Goal: Task Accomplishment & Management: Manage account settings

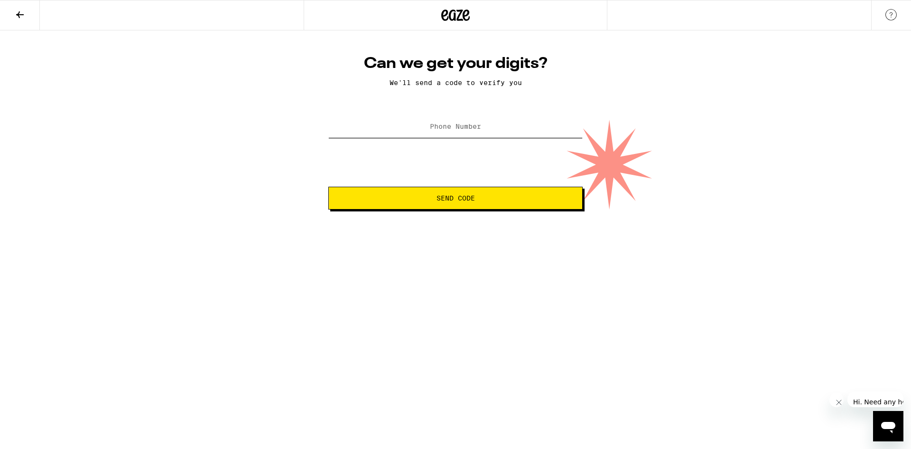
click at [451, 132] on input "Phone Number" at bounding box center [455, 126] width 254 height 21
click at [446, 118] on input "Phone Number" at bounding box center [455, 126] width 254 height 21
click at [443, 126] on label "Phone Number" at bounding box center [455, 126] width 51 height 8
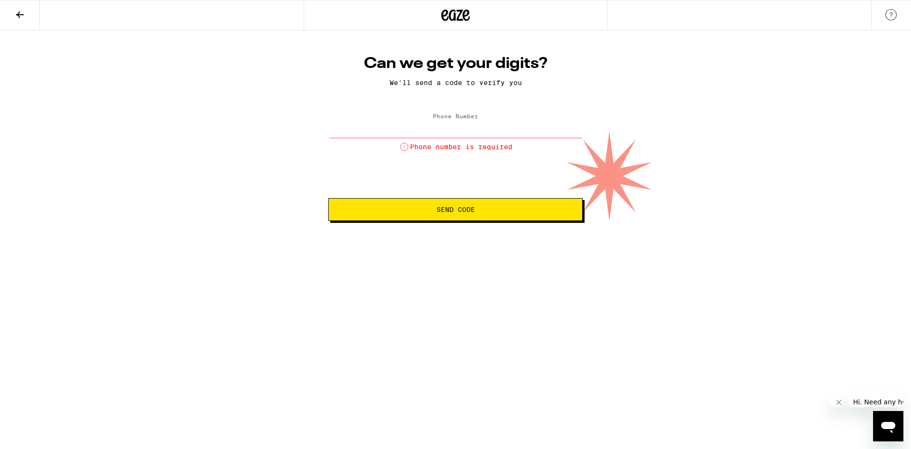
click at [443, 126] on input "Phone Number" at bounding box center [455, 126] width 254 height 21
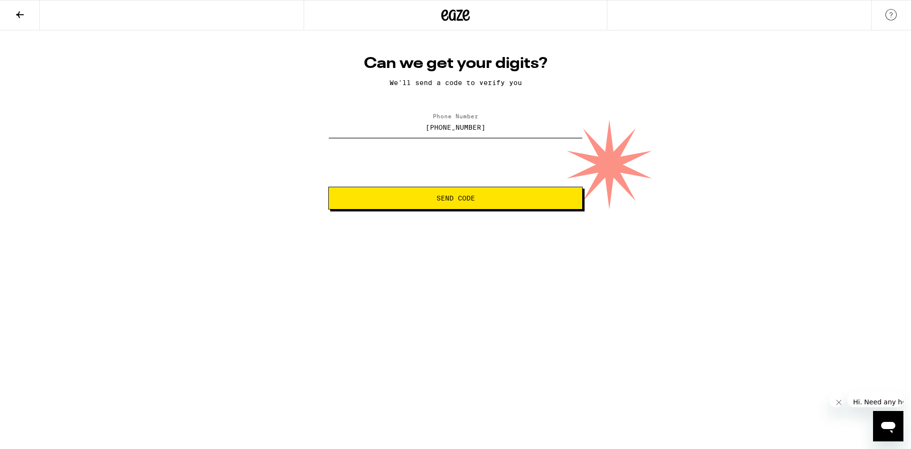
type input "[PHONE_NUMBER]"
click at [501, 198] on span "Send Code" at bounding box center [456, 198] width 238 height 7
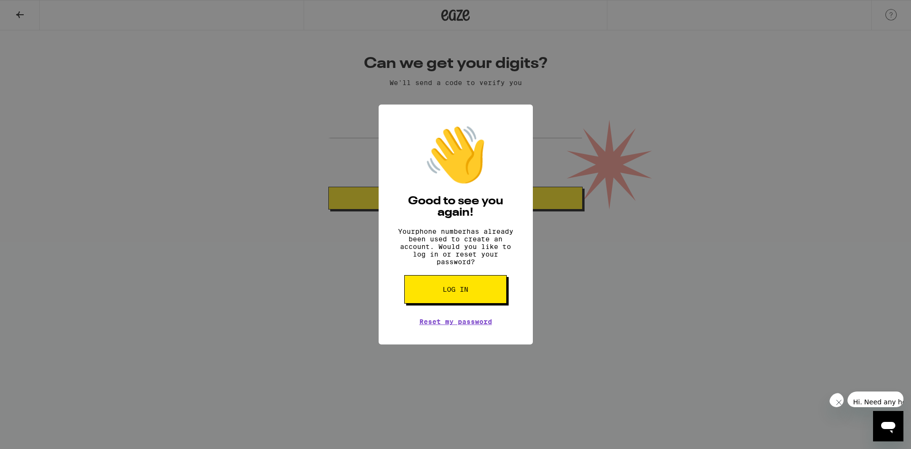
click at [504, 291] on button "Log in" at bounding box center [455, 289] width 103 height 28
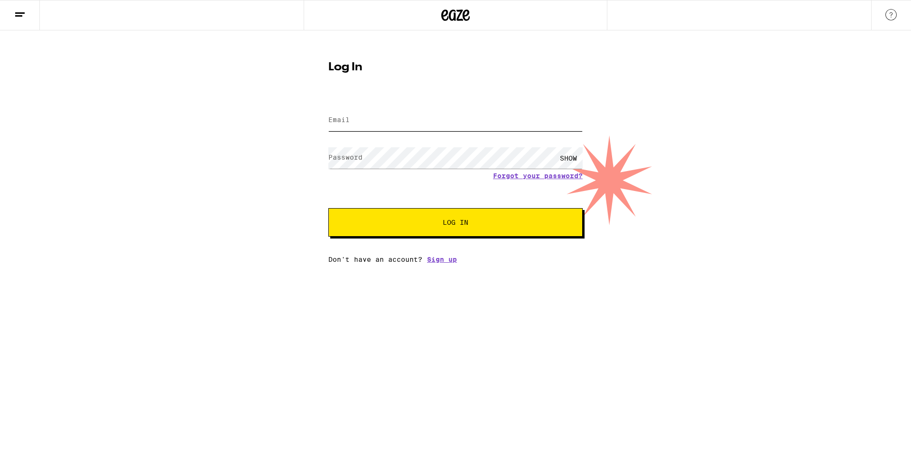
click at [396, 127] on input "Email" at bounding box center [455, 120] width 254 height 21
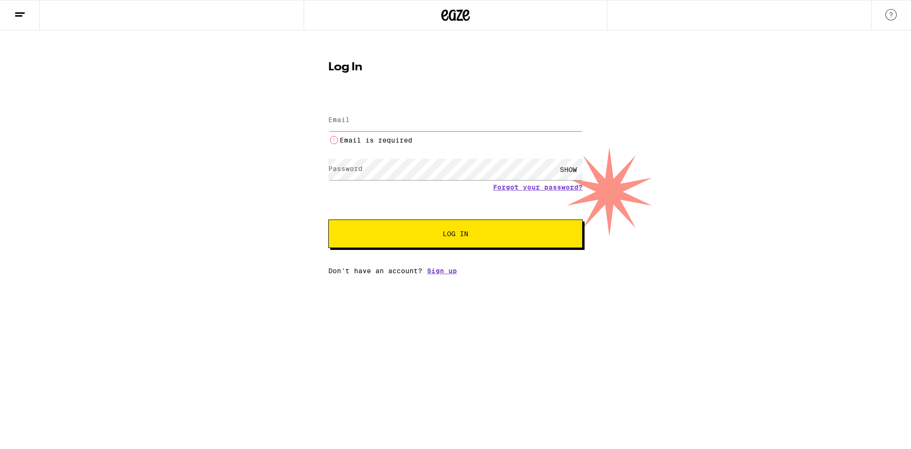
type input "[EMAIL_ADDRESS][DOMAIN_NAME]"
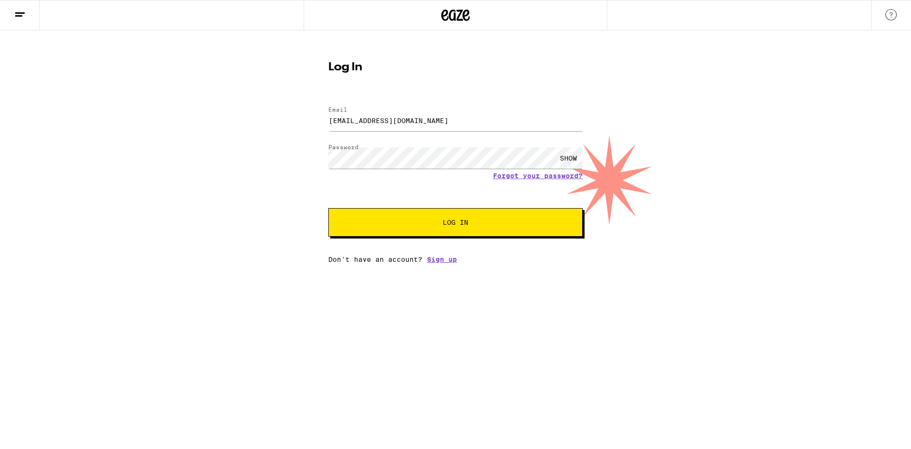
click at [475, 232] on button "Log In" at bounding box center [455, 222] width 254 height 28
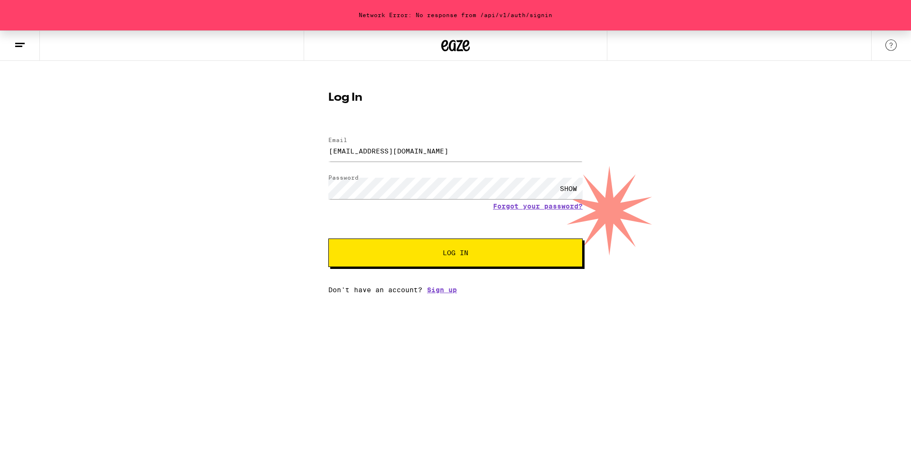
click at [465, 262] on button "Log In" at bounding box center [455, 252] width 254 height 28
